Goal: Task Accomplishment & Management: Complete application form

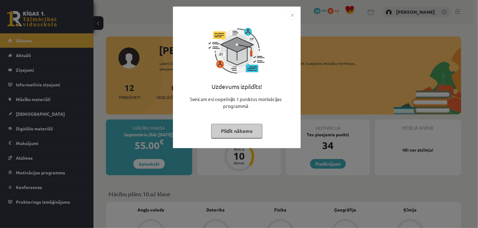
click at [244, 133] on button "Pildīt nākamo" at bounding box center [236, 131] width 51 height 14
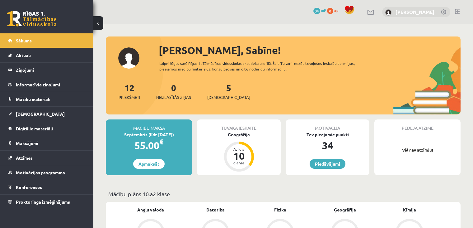
click at [432, 11] on link "Sabīne Vorza" at bounding box center [415, 12] width 39 height 6
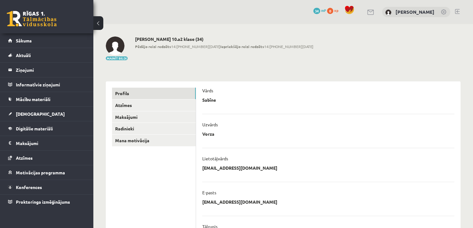
click at [456, 11] on link at bounding box center [457, 11] width 5 height 5
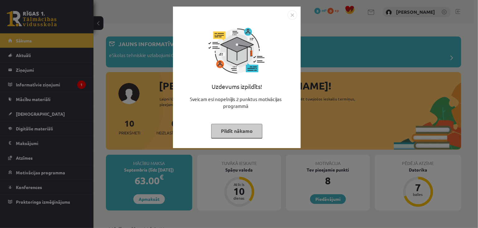
click at [233, 126] on button "Pildīt nākamo" at bounding box center [236, 131] width 51 height 14
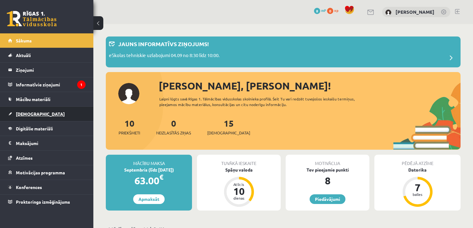
click at [26, 118] on link "[DEMOGRAPHIC_DATA]" at bounding box center [47, 114] width 78 height 14
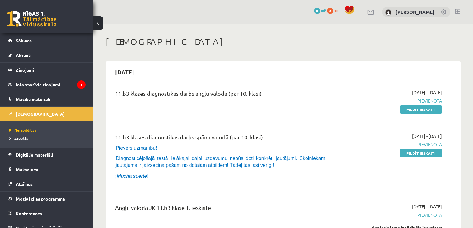
click at [21, 137] on span "Izlabotās" at bounding box center [18, 137] width 19 height 5
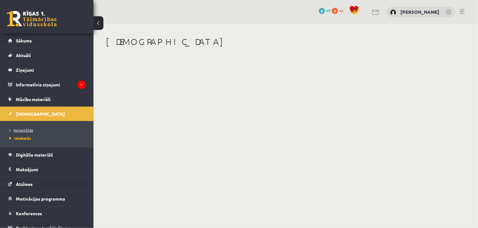
click at [24, 129] on span "Neizpildītās" at bounding box center [21, 129] width 24 height 5
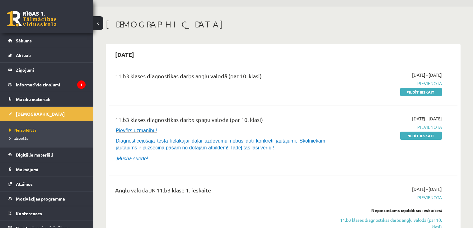
scroll to position [15, 0]
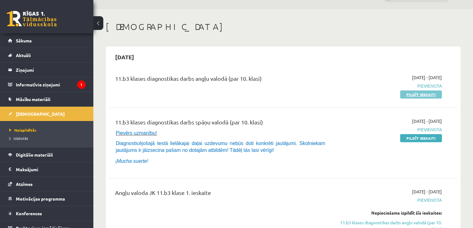
click at [412, 92] on link "Pildīt ieskaiti" at bounding box center [422, 94] width 42 height 8
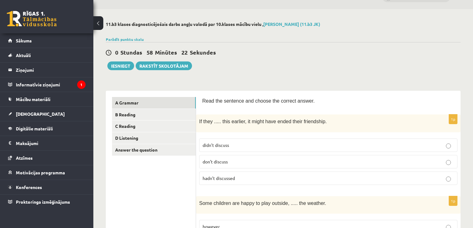
scroll to position [16, 0]
click at [453, 178] on p "hadn’t discussed" at bounding box center [329, 177] width 252 height 7
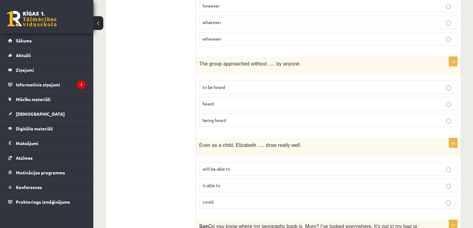
scroll to position [239, 0]
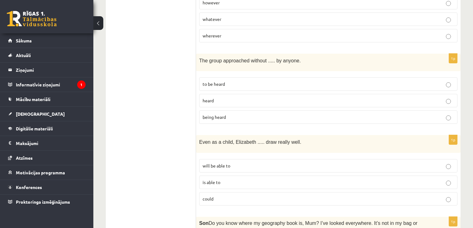
click at [361, 117] on label "being heard" at bounding box center [328, 116] width 258 height 13
click at [354, 197] on p "could" at bounding box center [329, 198] width 252 height 7
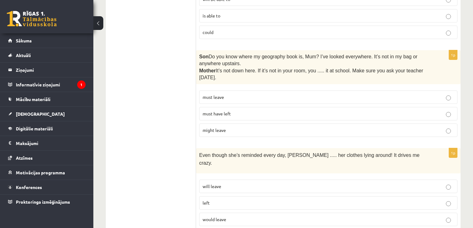
scroll to position [403, 0]
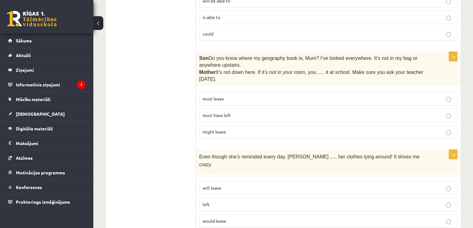
click at [452, 113] on p "must have left" at bounding box center [329, 115] width 252 height 7
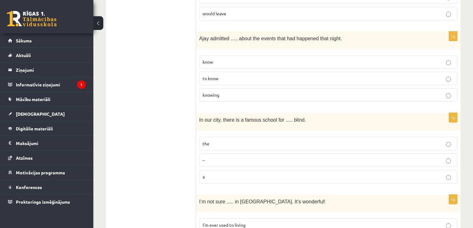
scroll to position [611, 0]
click at [443, 91] on p "knowing" at bounding box center [329, 94] width 252 height 7
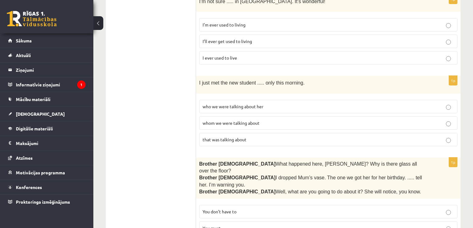
scroll to position [811, 0]
click at [444, 119] on p "whom we were talking about" at bounding box center [329, 122] width 252 height 7
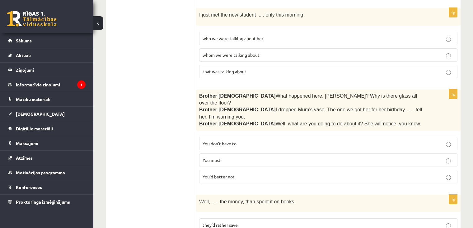
scroll to position [878, 0]
click at [451, 170] on label "You’d better not" at bounding box center [328, 176] width 258 height 13
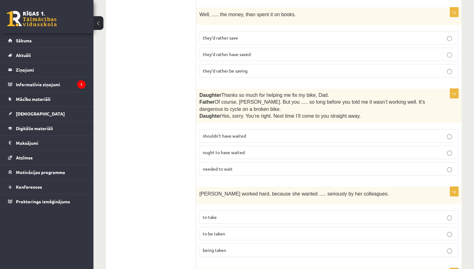
scroll to position [1065, 0]
click at [413, 133] on p "shouldn’t have waited" at bounding box center [329, 136] width 252 height 7
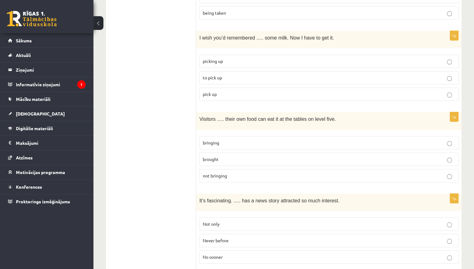
scroll to position [1301, 0]
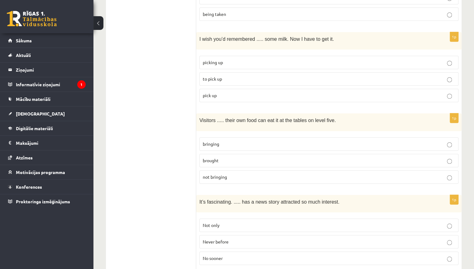
click at [354, 76] on p "to pick up" at bounding box center [329, 79] width 252 height 7
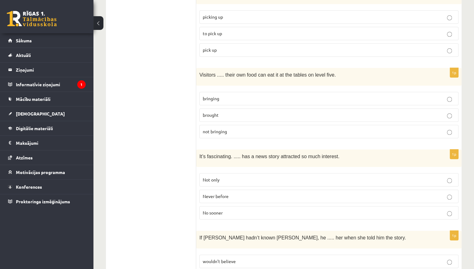
scroll to position [1347, 0]
click at [425, 95] on p "bringing" at bounding box center [329, 98] width 252 height 7
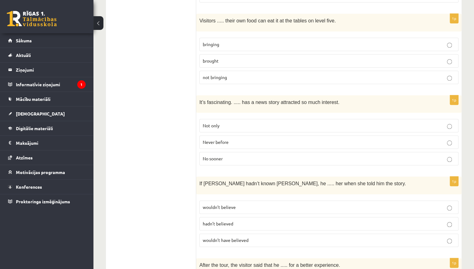
scroll to position [1401, 0]
click at [437, 139] on p "Never before" at bounding box center [329, 142] width 252 height 7
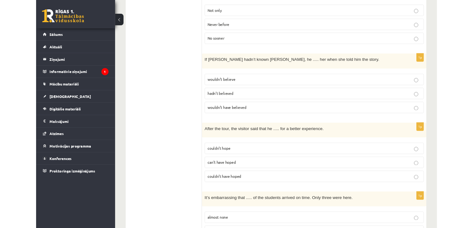
scroll to position [1527, 0]
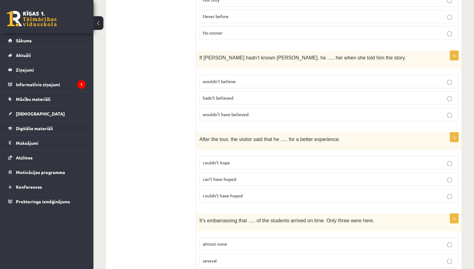
click at [444, 111] on p "wouldn’t have believed" at bounding box center [329, 114] width 252 height 7
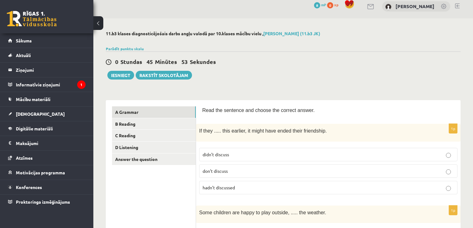
scroll to position [5, 0]
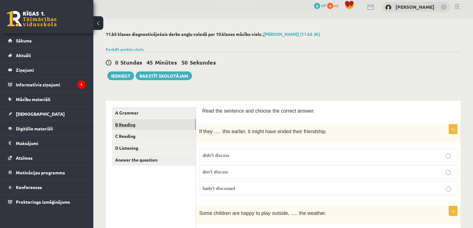
click at [123, 125] on link "B Reading" at bounding box center [154, 125] width 84 height 12
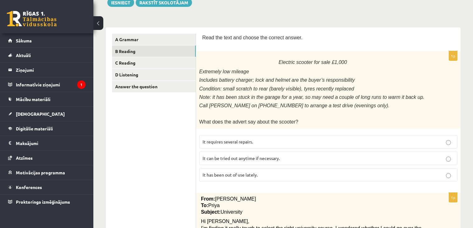
scroll to position [77, 0]
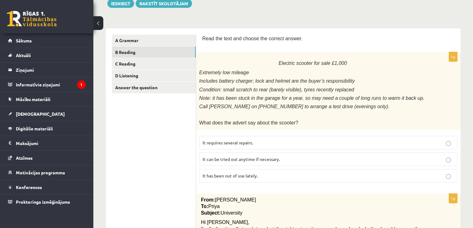
click at [446, 169] on label "It has been out of use lately." at bounding box center [328, 175] width 258 height 13
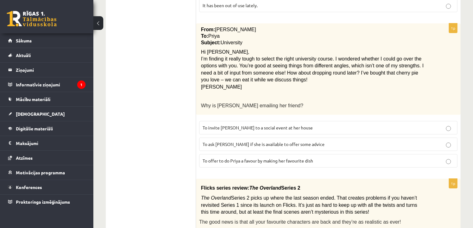
scroll to position [248, 0]
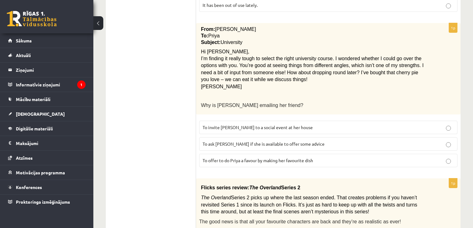
click at [444, 140] on p "To ask [PERSON_NAME] if she is available to offer some advice" at bounding box center [329, 143] width 252 height 7
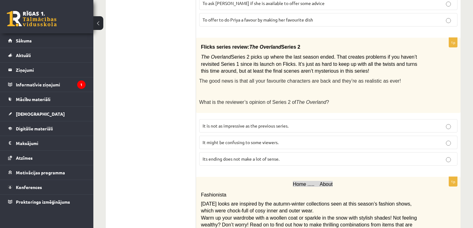
scroll to position [385, 0]
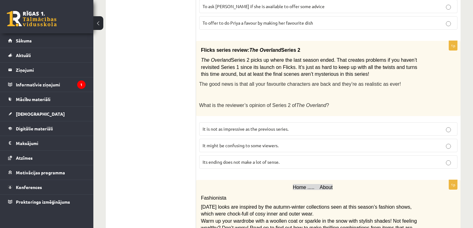
click at [411, 73] on div "Flicks series review: The Overland Series 2 The Overland Series 2 picks up wher…" at bounding box center [328, 78] width 265 height 75
click at [381, 142] on p "It might be confusing to some viewers." at bounding box center [329, 145] width 252 height 7
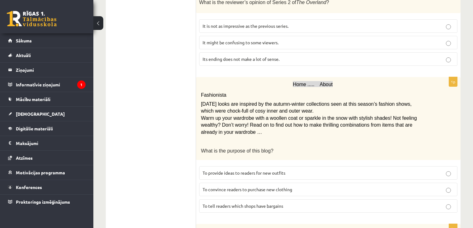
scroll to position [488, 0]
click at [397, 124] on p "Warm up your wardrobe with a woollen coat or sparkle in the snow with stylish s…" at bounding box center [313, 124] width 224 height 21
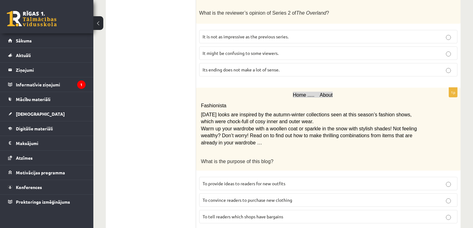
scroll to position [478, 0]
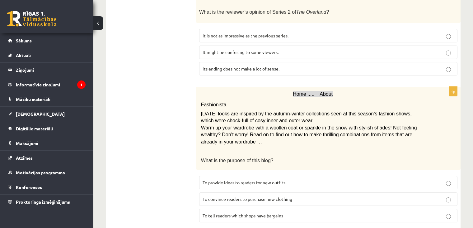
click at [440, 196] on p "To convince readers to purchase new clothing" at bounding box center [329, 199] width 252 height 7
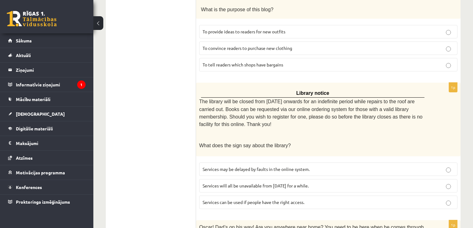
scroll to position [641, 0]
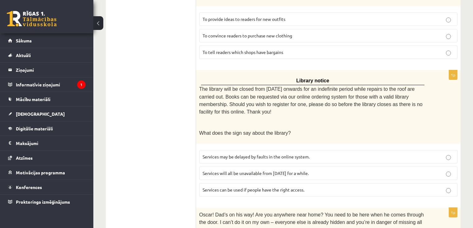
click at [430, 150] on label "Services may be delayed by faults in the online system." at bounding box center [328, 156] width 258 height 13
click at [448, 186] on p "Services can be used if people have the right access." at bounding box center [329, 189] width 252 height 7
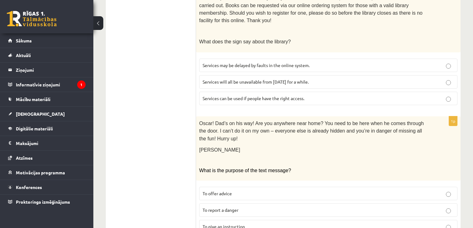
scroll to position [732, 0]
click at [428, 223] on p "To give an instruction" at bounding box center [329, 226] width 252 height 7
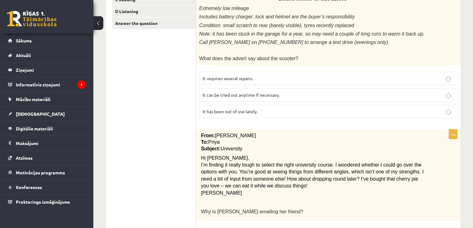
scroll to position [0, 0]
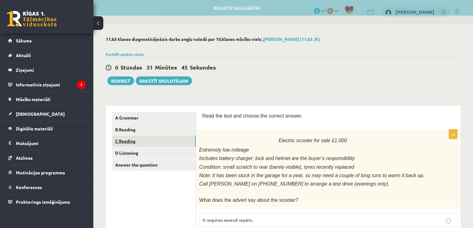
click at [177, 144] on link "C Reading" at bounding box center [154, 141] width 84 height 12
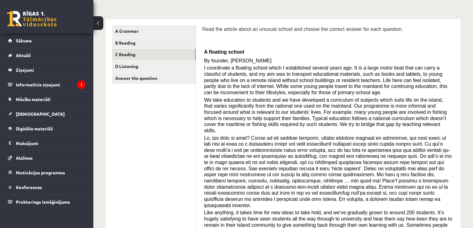
scroll to position [87, 0]
click at [134, 63] on link "D Listening" at bounding box center [154, 66] width 84 height 12
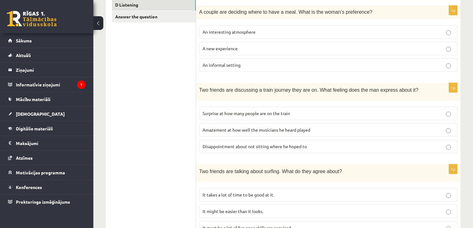
scroll to position [0, 0]
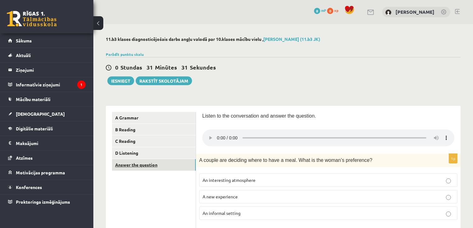
click at [133, 167] on link "Answer the question" at bounding box center [154, 165] width 84 height 12
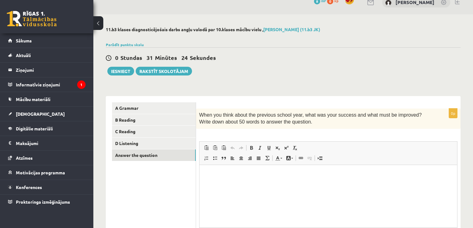
scroll to position [6, 0]
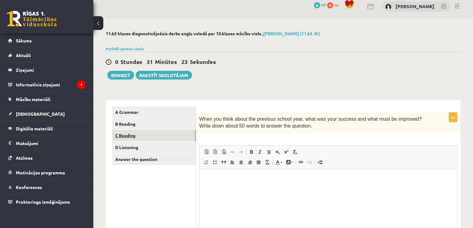
click at [154, 137] on link "C Reading" at bounding box center [154, 136] width 84 height 12
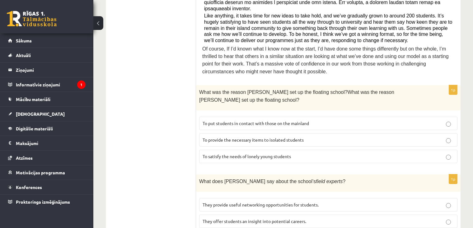
scroll to position [283, 0]
click at [373, 133] on label "To provide the necessary items to isolated students" at bounding box center [328, 139] width 258 height 13
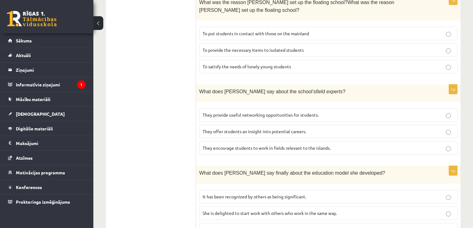
scroll to position [373, 0]
click at [368, 127] on p "They offer students an insight into potential careers." at bounding box center [329, 130] width 252 height 7
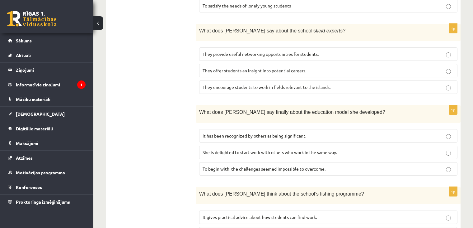
scroll to position [433, 0]
click at [373, 133] on p "It has been recognized by others as being significant." at bounding box center [329, 136] width 252 height 7
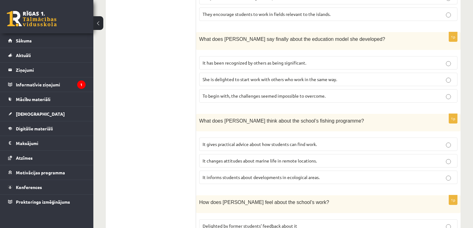
scroll to position [523, 0]
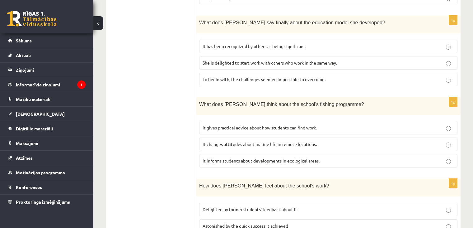
click at [379, 157] on p "It informs students about developments in ecological areas." at bounding box center [329, 160] width 252 height 7
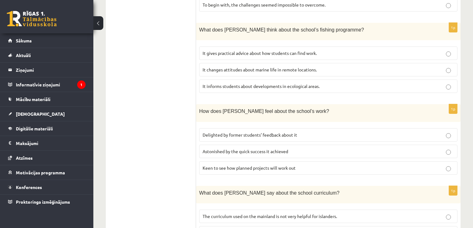
scroll to position [598, 0]
click at [363, 131] on p "Delighted by former students’ feedback about it" at bounding box center [329, 134] width 252 height 7
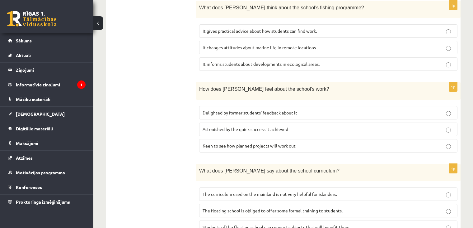
click at [371, 204] on label "The floating school is obliged to offer some formal training to students." at bounding box center [328, 210] width 258 height 13
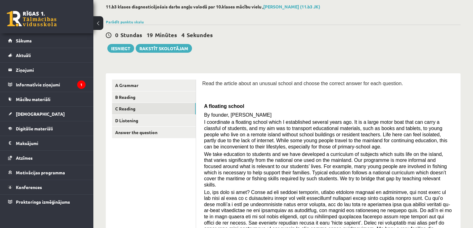
scroll to position [32, 0]
click at [160, 120] on link "D Listening" at bounding box center [154, 121] width 84 height 12
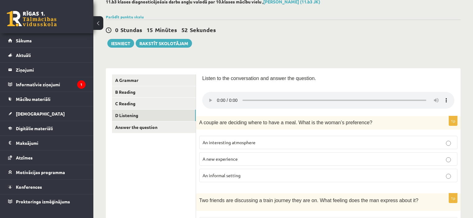
scroll to position [41, 0]
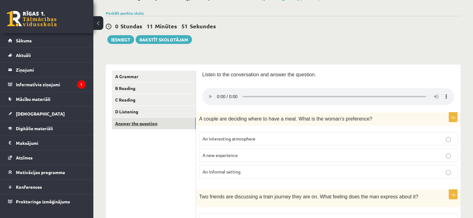
click at [177, 121] on link "Answer the question" at bounding box center [154, 124] width 84 height 12
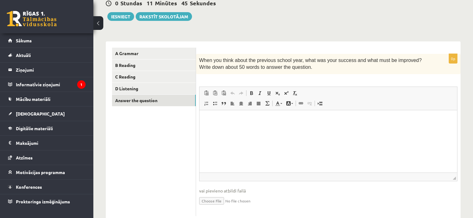
scroll to position [81, 0]
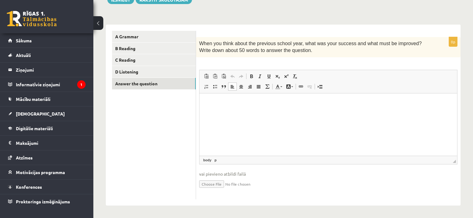
click at [242, 97] on html at bounding box center [329, 102] width 258 height 19
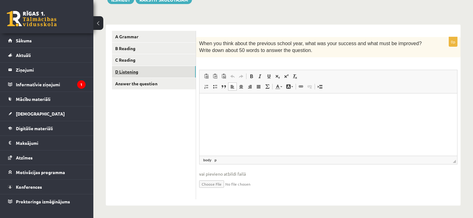
click at [169, 69] on link "D Listening" at bounding box center [154, 72] width 84 height 12
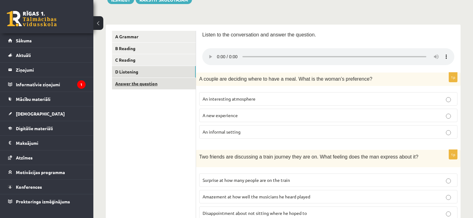
click at [160, 82] on link "Answer the question" at bounding box center [154, 84] width 84 height 12
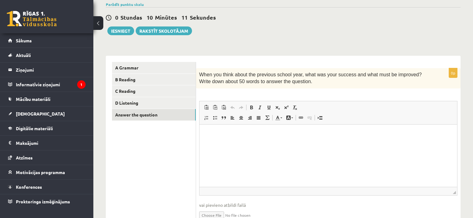
scroll to position [48, 0]
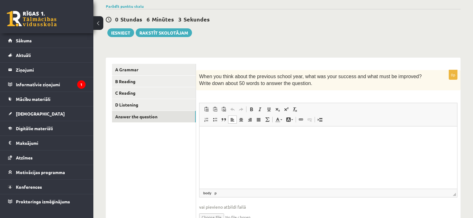
click at [213, 133] on p "Визуальный текстовый редактор, wiswyg-editor-user-answer-47024916429260" at bounding box center [328, 135] width 245 height 7
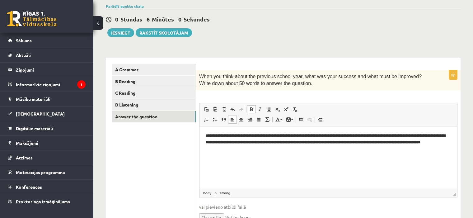
click at [250, 110] on span at bounding box center [251, 109] width 5 height 5
click at [260, 108] on span at bounding box center [260, 109] width 5 height 5
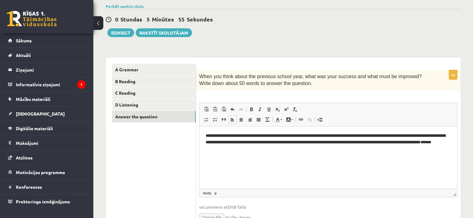
click at [230, 121] on span at bounding box center [232, 119] width 5 height 5
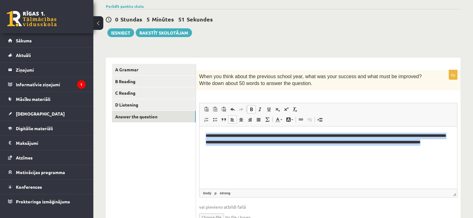
drag, startPoint x: 204, startPoint y: 137, endPoint x: 315, endPoint y: 155, distance: 111.8
click at [315, 155] on html "**********" at bounding box center [329, 142] width 258 height 32
click at [251, 107] on span at bounding box center [251, 109] width 5 height 5
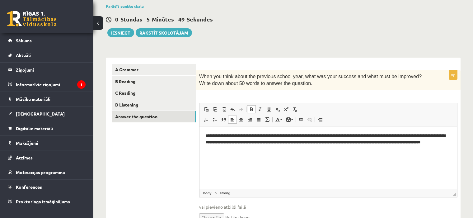
click at [251, 107] on span at bounding box center [251, 109] width 5 height 5
click at [260, 108] on span at bounding box center [260, 109] width 5 height 5
click at [252, 109] on span at bounding box center [251, 109] width 5 height 5
click at [270, 107] on span at bounding box center [269, 109] width 5 height 5
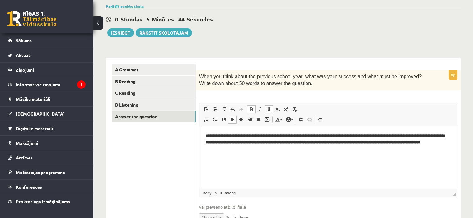
click at [270, 107] on span at bounding box center [269, 109] width 5 height 5
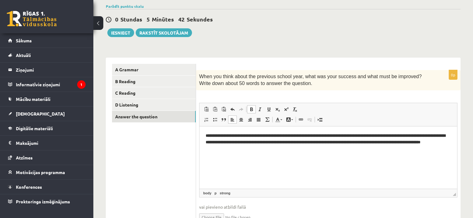
click at [235, 121] on link "По левому краю" at bounding box center [232, 120] width 9 height 8
click at [239, 120] on span at bounding box center [241, 119] width 5 height 5
click at [258, 157] on html "**********" at bounding box center [329, 142] width 258 height 32
click at [149, 106] on link "D Listening" at bounding box center [154, 105] width 84 height 12
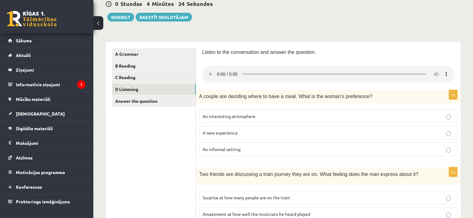
scroll to position [64, 0]
click at [451, 128] on label "A new experience" at bounding box center [328, 132] width 258 height 13
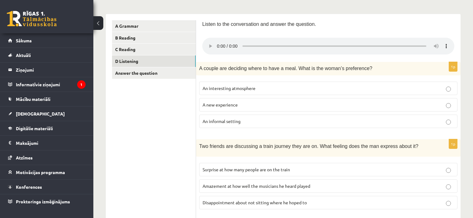
scroll to position [88, 0]
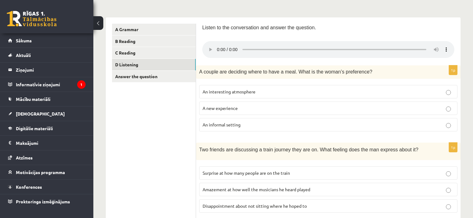
click at [347, 120] on label "An informal setting" at bounding box center [328, 124] width 258 height 13
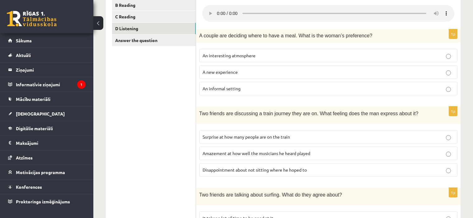
scroll to position [130, 0]
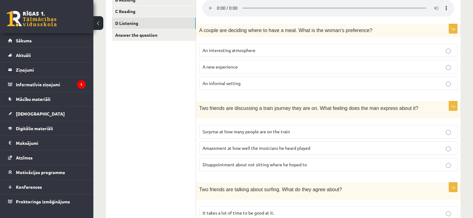
click at [320, 132] on p "Surprise at how many people are on the train" at bounding box center [329, 131] width 252 height 7
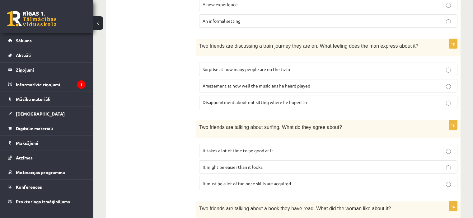
scroll to position [197, 0]
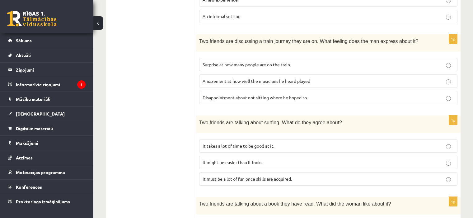
click at [268, 92] on label "Disappointment about not sitting where he hoped to" at bounding box center [328, 97] width 258 height 13
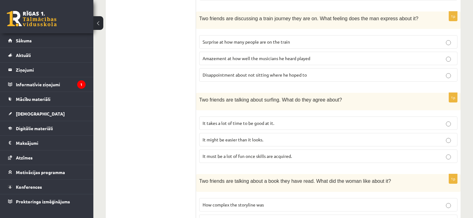
scroll to position [219, 0]
click at [262, 120] on p "It takes a lot of time to be good at it." at bounding box center [329, 123] width 252 height 7
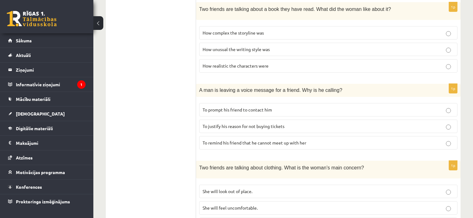
scroll to position [424, 0]
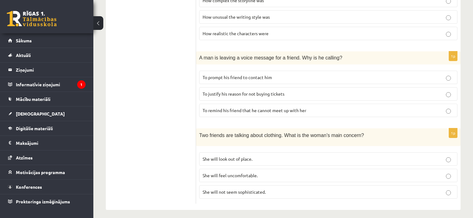
click at [230, 74] on span "To prompt his friend to contact him" at bounding box center [237, 77] width 69 height 6
click at [246, 156] on span "She will look out of place." at bounding box center [228, 159] width 50 height 6
click at [274, 172] on p "She will feel uncomfortable." at bounding box center [329, 175] width 252 height 7
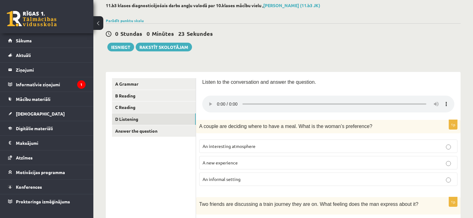
scroll to position [33, 0]
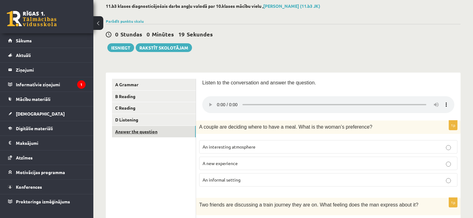
click at [187, 131] on link "Answer the question" at bounding box center [154, 132] width 84 height 12
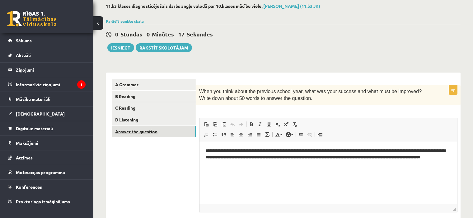
scroll to position [81, 0]
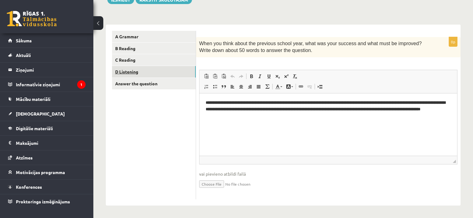
click at [158, 70] on link "D Listening" at bounding box center [154, 72] width 84 height 12
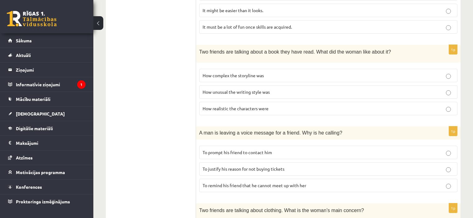
scroll to position [349, 0]
click at [322, 88] on p "How unusual the writing style was" at bounding box center [329, 91] width 252 height 7
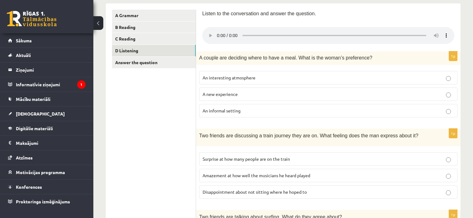
scroll to position [98, 0]
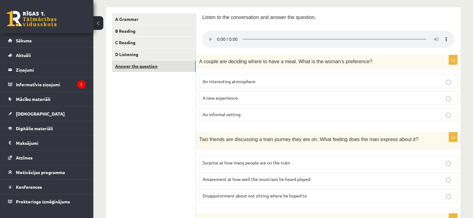
click at [185, 66] on link "Answer the question" at bounding box center [154, 66] width 84 height 12
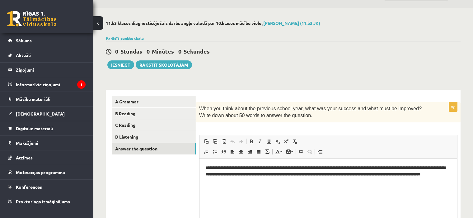
scroll to position [16, 0]
click at [127, 64] on button "Iesniegt" at bounding box center [120, 64] width 27 height 9
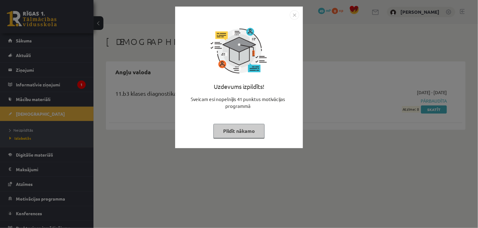
click at [236, 132] on button "Pildīt nākamo" at bounding box center [238, 131] width 51 height 14
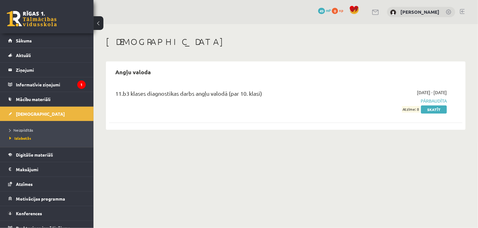
click at [409, 110] on span "Atzīme: 8" at bounding box center [411, 109] width 18 height 7
click at [434, 109] on link "Skatīt" at bounding box center [434, 109] width 26 height 8
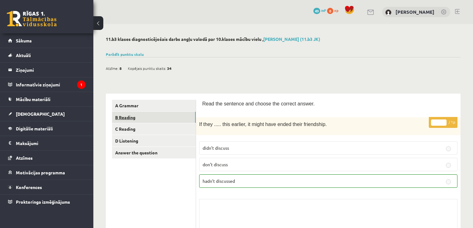
click at [185, 116] on link "B Reading" at bounding box center [154, 117] width 84 height 12
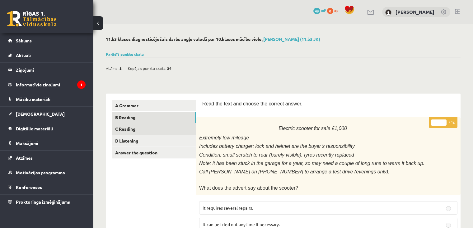
click at [169, 129] on link "C Reading" at bounding box center [154, 129] width 84 height 12
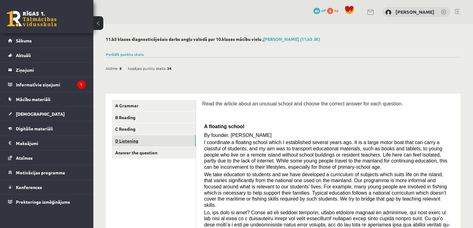
click at [161, 142] on link "D Listening" at bounding box center [154, 141] width 84 height 12
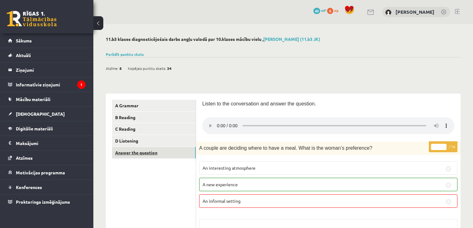
click at [168, 156] on link "Answer the question" at bounding box center [154, 153] width 84 height 12
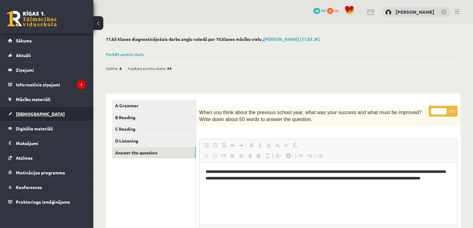
click at [23, 111] on link "[DEMOGRAPHIC_DATA]" at bounding box center [47, 114] width 78 height 14
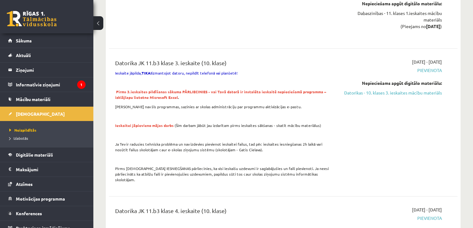
scroll to position [1188, 0]
